Goal: Task Accomplishment & Management: Use online tool/utility

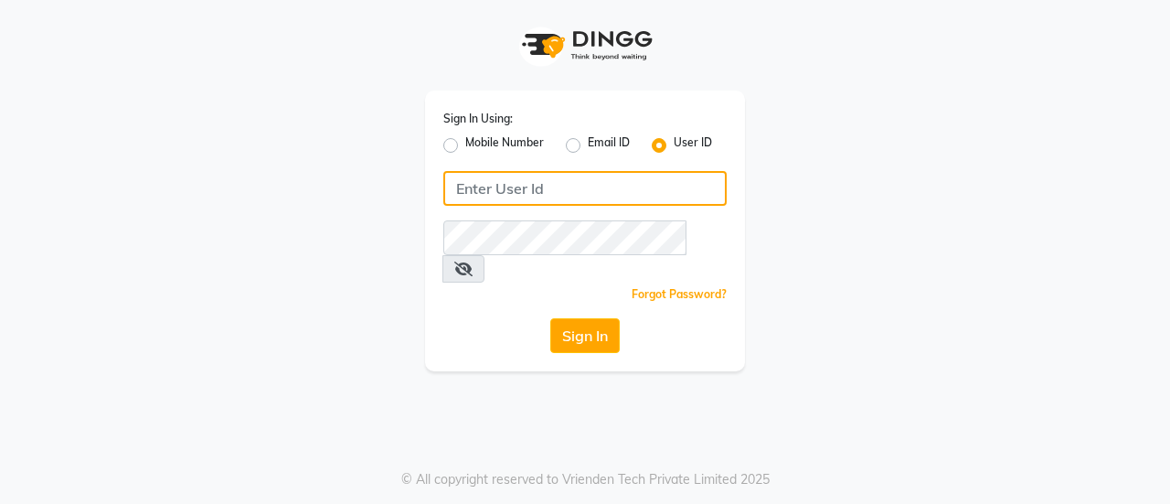
type input "8861319303"
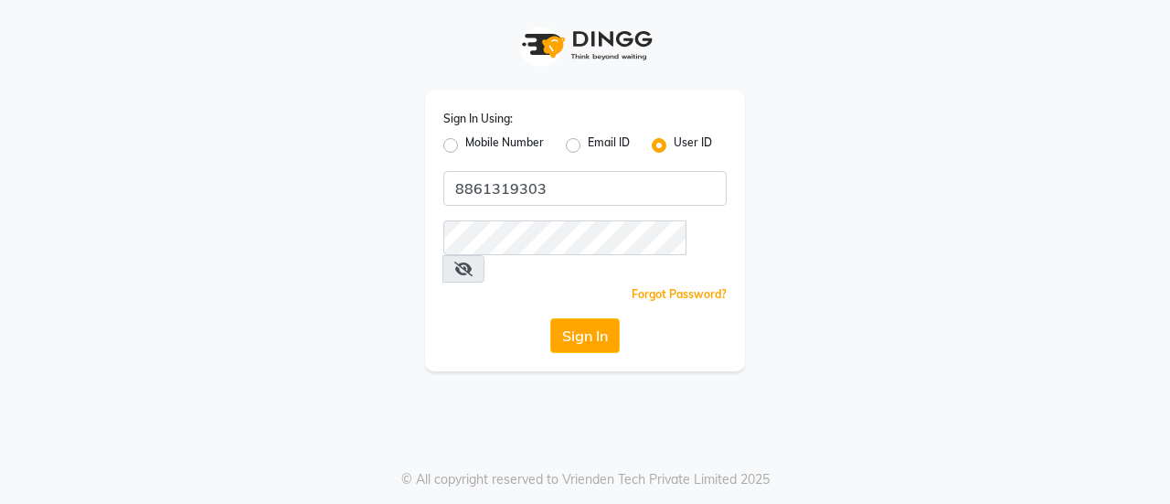
click at [465, 141] on label "Mobile Number" at bounding box center [504, 145] width 79 height 22
click at [465, 141] on input "Mobile Number" at bounding box center [471, 140] width 12 height 12
radio input "true"
radio input "false"
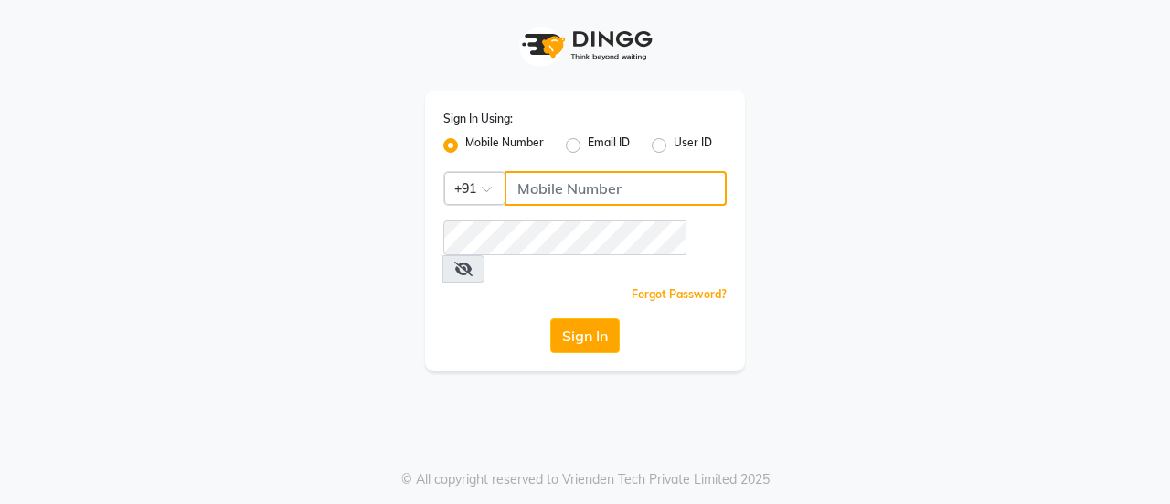
click at [563, 194] on input "Username" at bounding box center [616, 188] width 222 height 35
type input "8861319303"
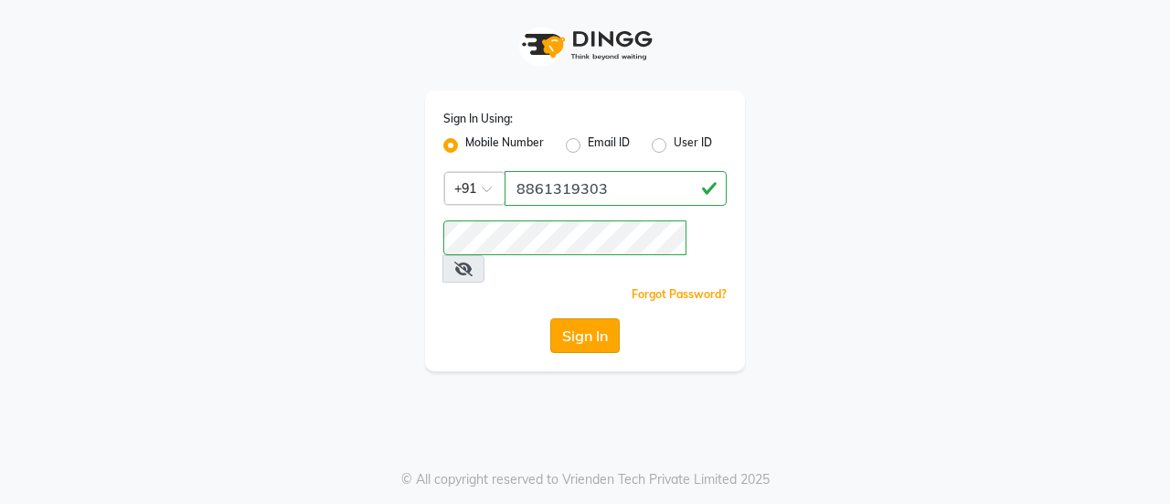
click at [586, 318] on button "Sign In" at bounding box center [584, 335] width 69 height 35
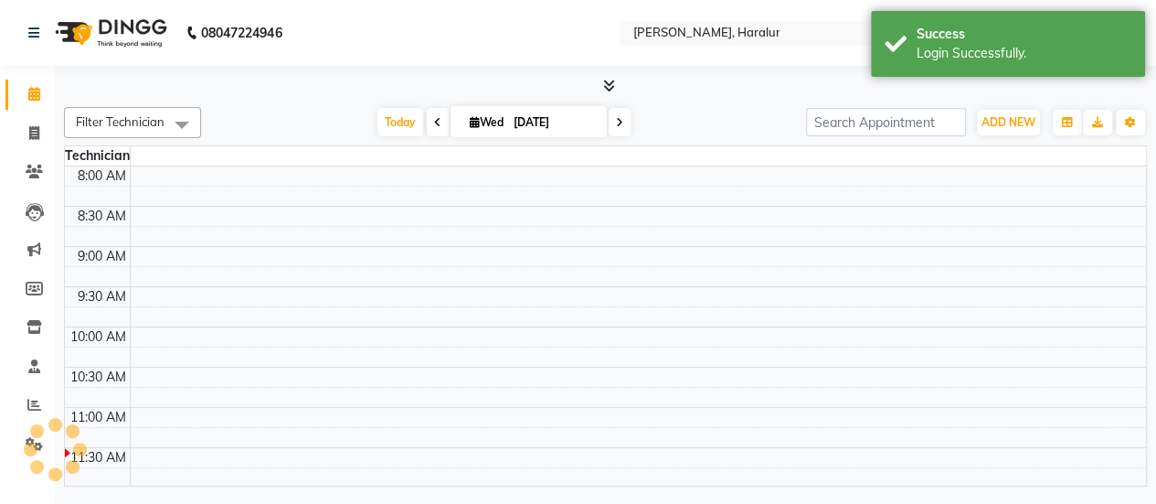
select select "en"
